Goal: Task Accomplishment & Management: Use online tool/utility

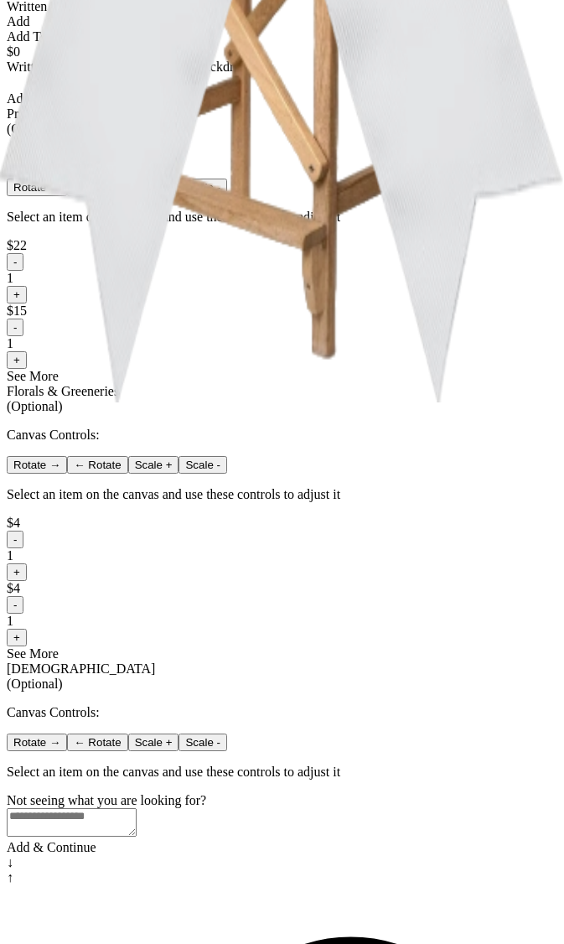
scroll to position [869, 0]
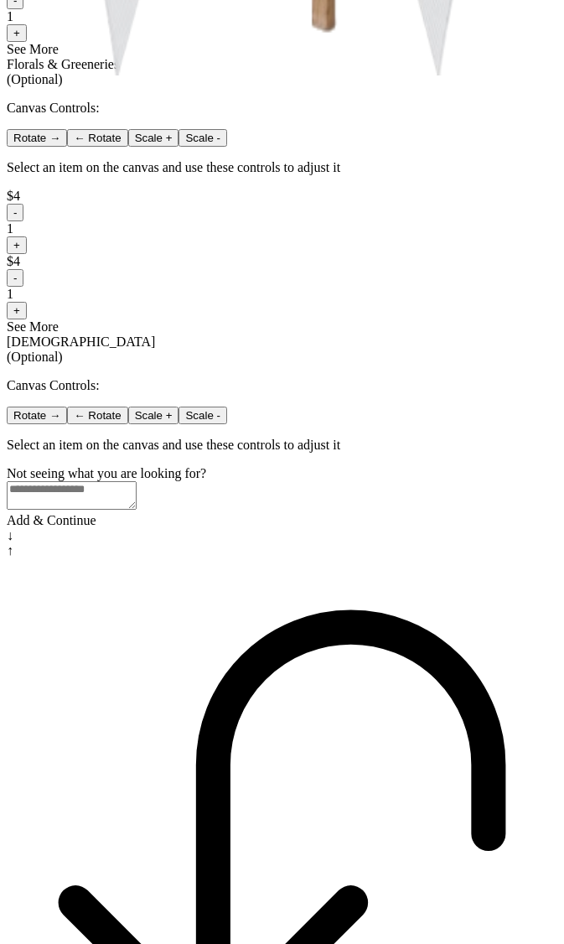
drag, startPoint x: 330, startPoint y: 523, endPoint x: 329, endPoint y: 513, distance: 10.2
click at [23, 287] on button "-" at bounding box center [15, 278] width 17 height 18
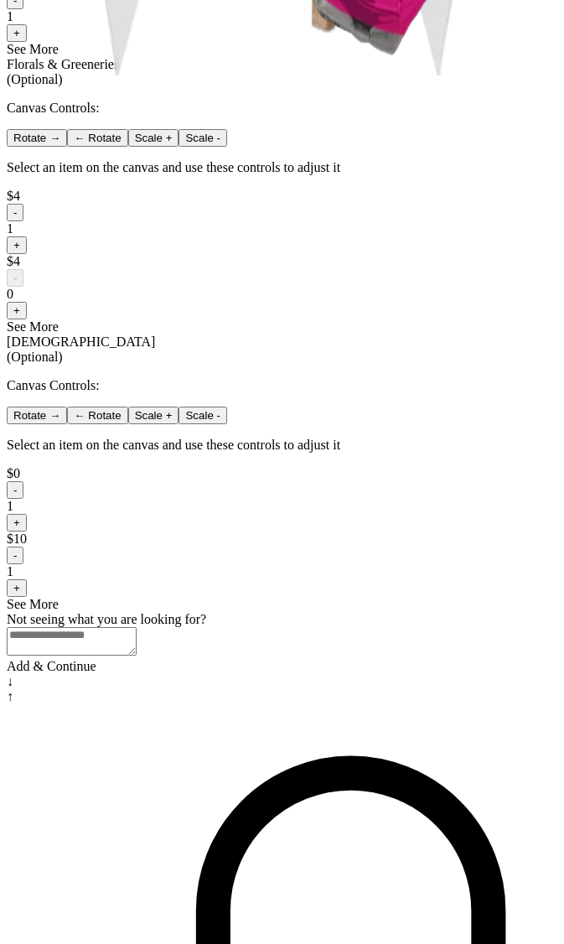
click at [23, 221] on button "-" at bounding box center [15, 213] width 17 height 18
click at [23, 9] on button "-" at bounding box center [15, 1] width 17 height 18
click at [23, 564] on button "-" at bounding box center [15, 556] width 17 height 18
click at [23, 499] on button "-" at bounding box center [15, 490] width 17 height 18
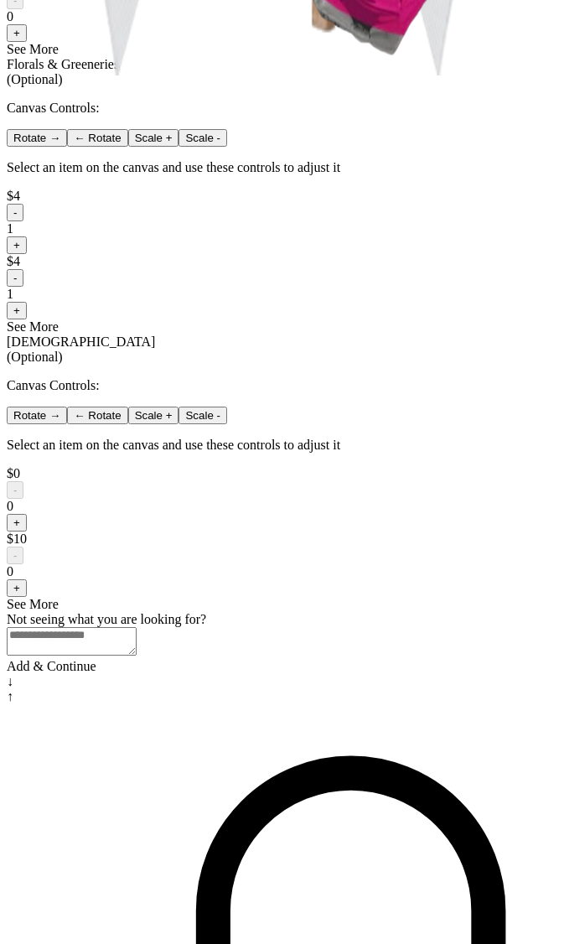
click at [23, 287] on button "-" at bounding box center [15, 278] width 17 height 18
drag, startPoint x: 190, startPoint y: 522, endPoint x: 237, endPoint y: 534, distance: 48.6
click at [23, 221] on button "-" at bounding box center [15, 213] width 17 height 18
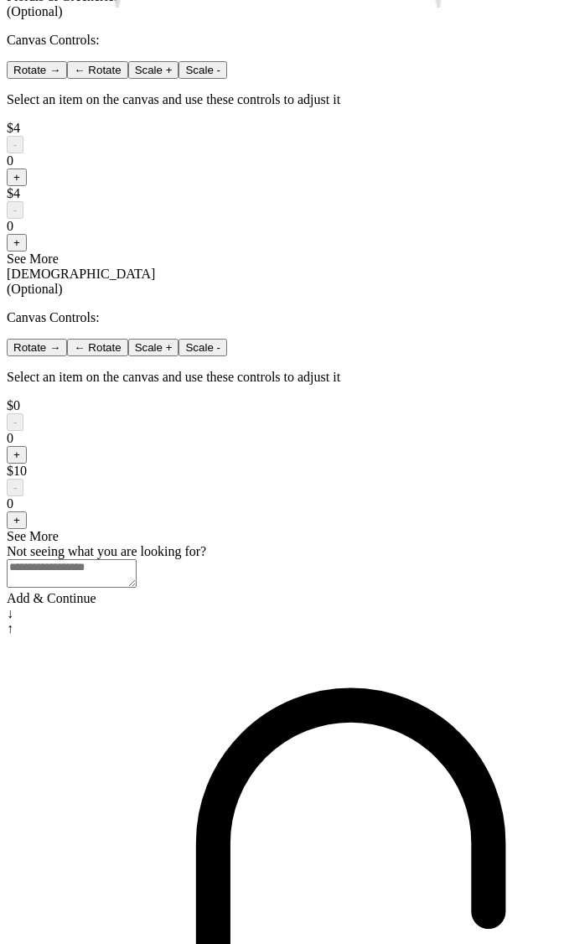
scroll to position [0, 0]
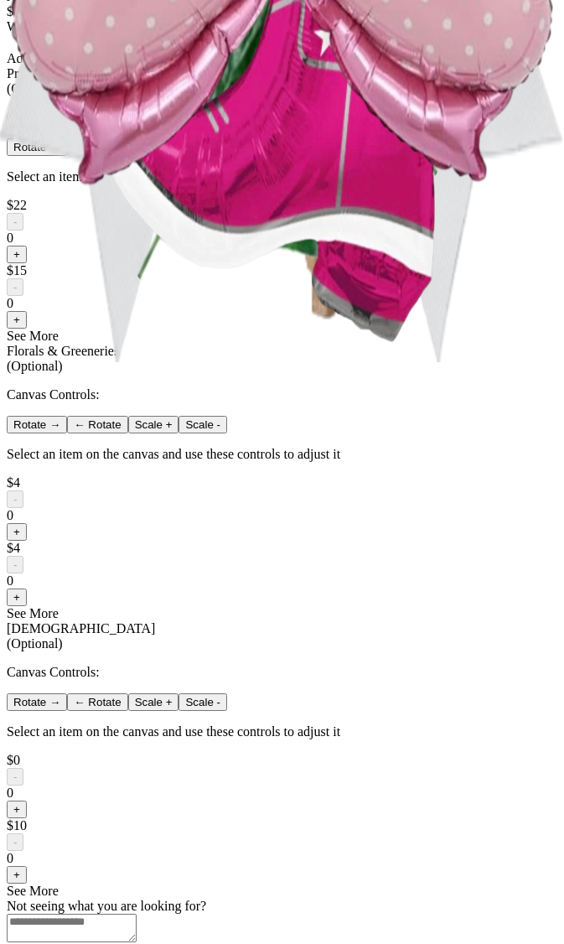
click at [27, 263] on button "+" at bounding box center [17, 255] width 20 height 18
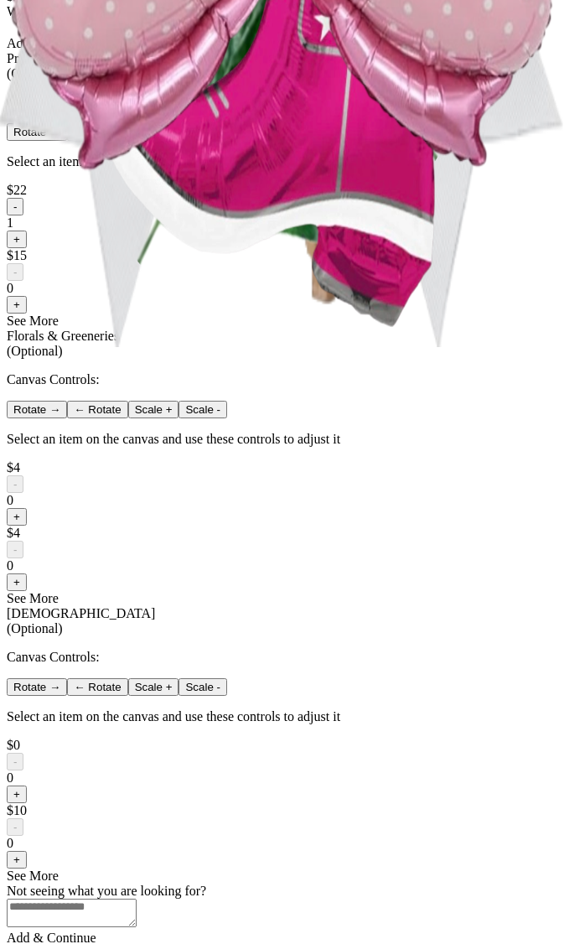
scroll to position [920, 0]
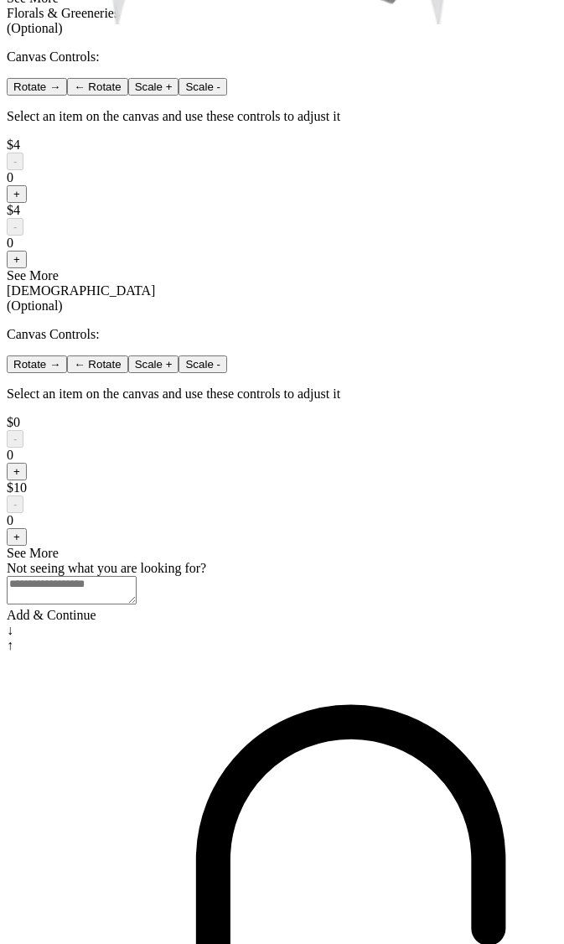
click at [27, 268] on button "+" at bounding box center [17, 260] width 20 height 18
click at [27, 203] on button "+" at bounding box center [17, 194] width 20 height 18
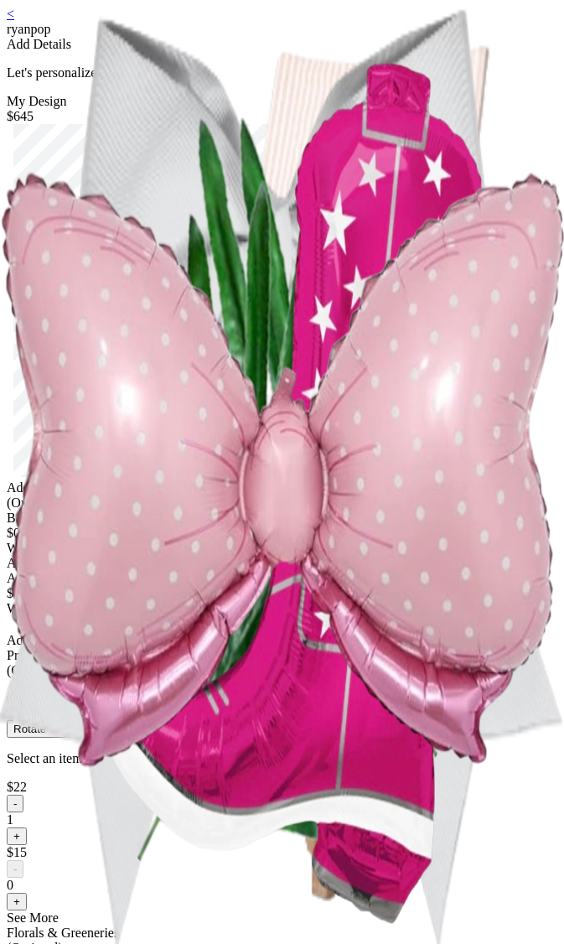
scroll to position [1097, 0]
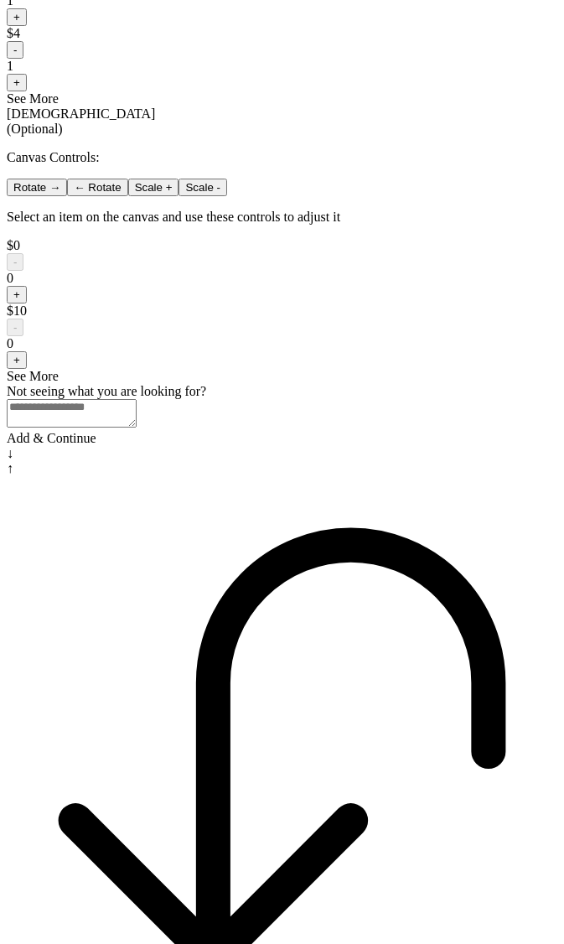
click at [27, 304] on button "+" at bounding box center [17, 295] width 20 height 18
click at [27, 369] on button "+" at bounding box center [17, 360] width 20 height 18
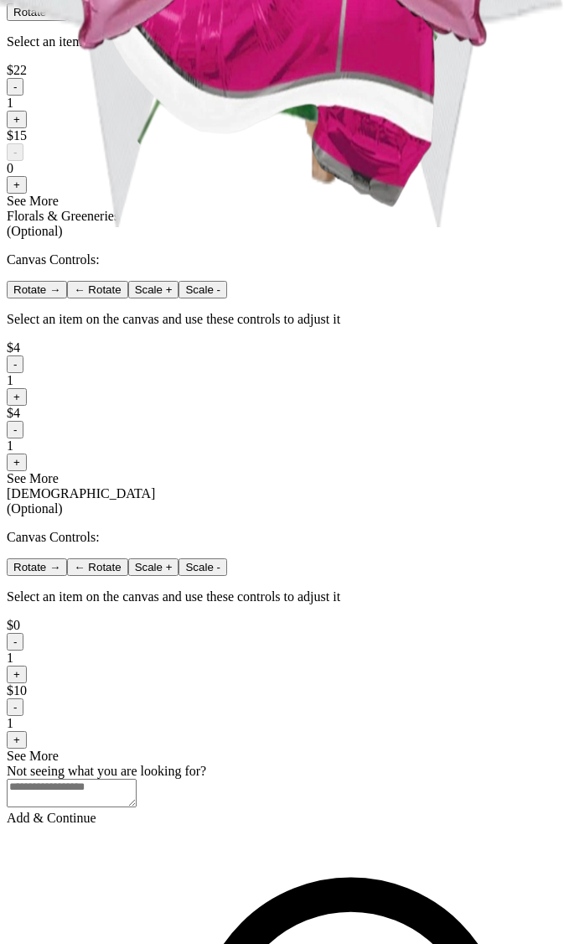
scroll to position [0, 0]
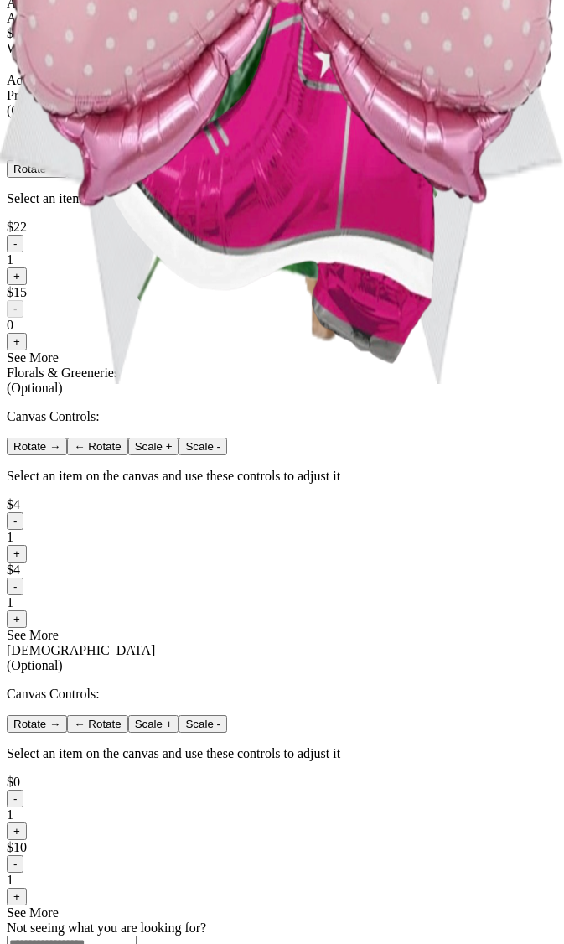
drag, startPoint x: 304, startPoint y: 610, endPoint x: 312, endPoint y: 589, distance: 22.6
click at [304, 366] on div "See More" at bounding box center [282, 357] width 551 height 15
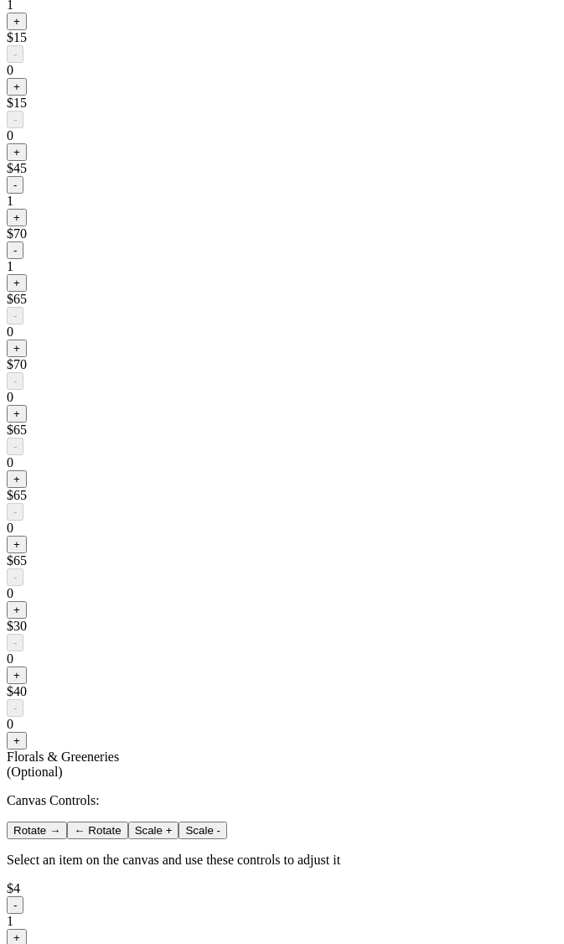
scroll to position [1030, 0]
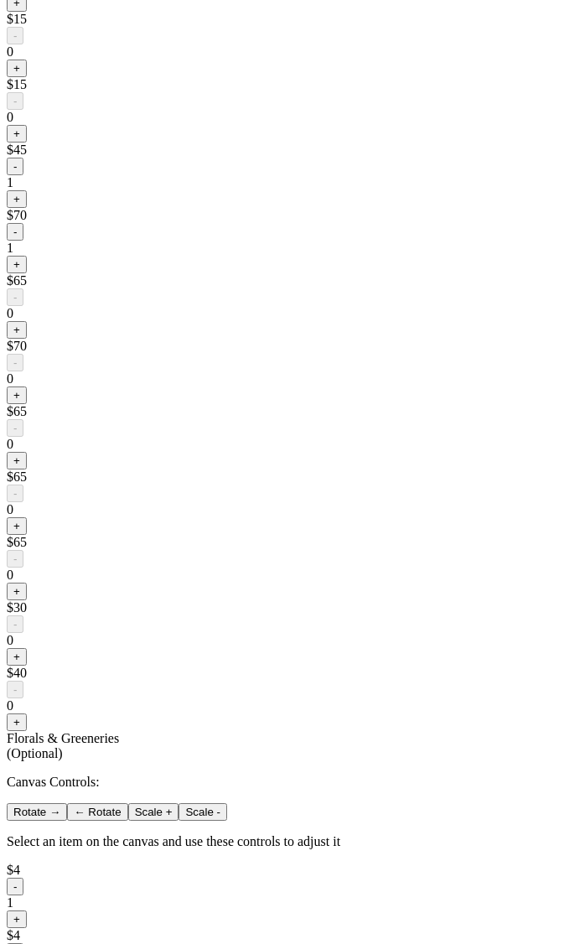
click at [23, 241] on button "-" at bounding box center [15, 232] width 17 height 18
click at [23, 175] on button "-" at bounding box center [15, 167] width 17 height 18
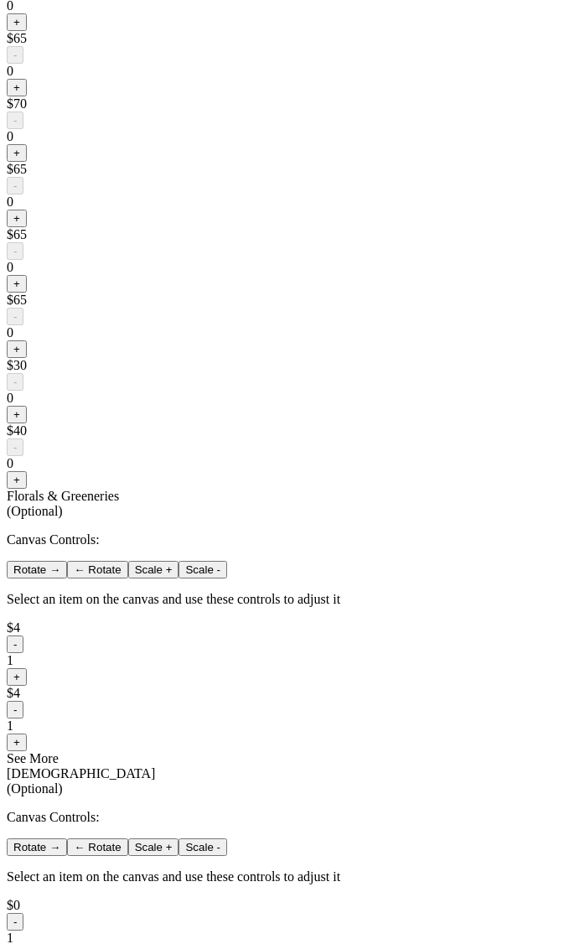
scroll to position [1270, 0]
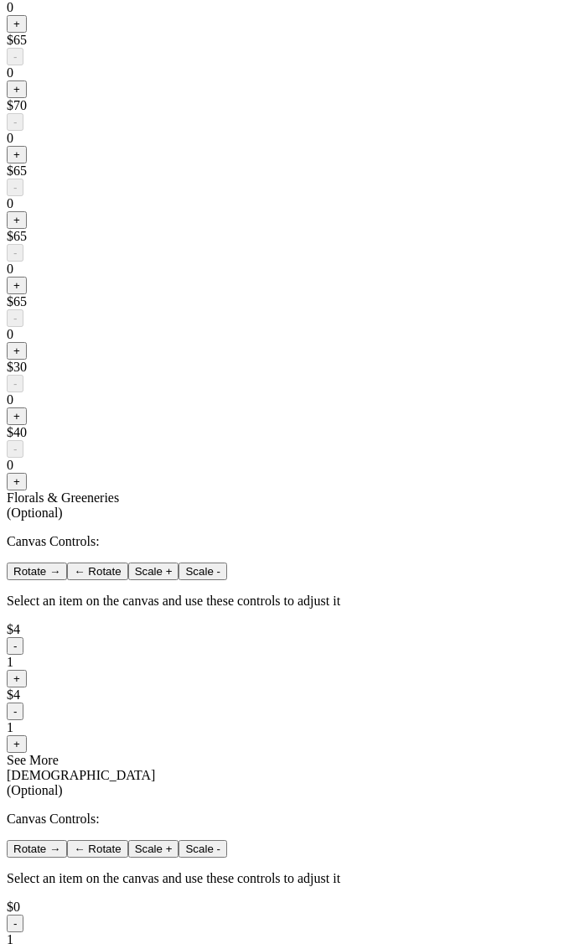
drag, startPoint x: 230, startPoint y: 365, endPoint x: 239, endPoint y: 368, distance: 9.8
click at [27, 33] on button "+" at bounding box center [17, 24] width 20 height 18
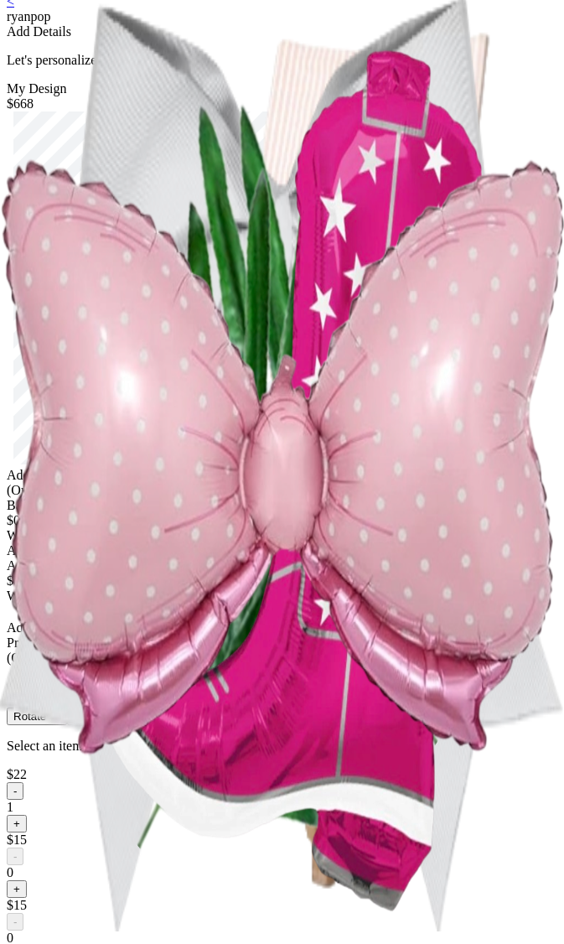
scroll to position [0, 0]
